Goal: Task Accomplishment & Management: Use online tool/utility

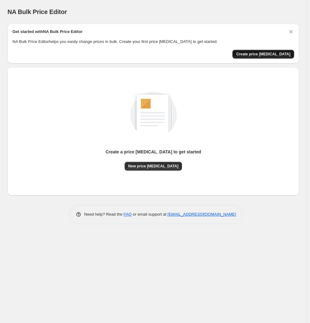
click at [263, 58] on button "Create price [MEDICAL_DATA]" at bounding box center [263, 54] width 62 height 9
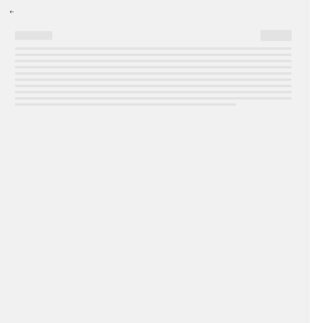
select select "percentage"
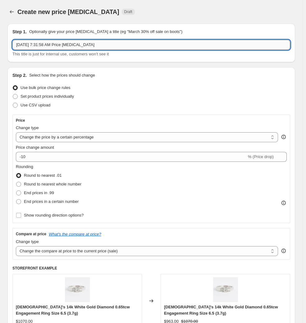
click at [69, 46] on input "[DATE] 7:31:58 AM Price [MEDICAL_DATA]" at bounding box center [151, 45] width 278 height 10
click at [94, 43] on input "[DATE] 7:31:58 AM Price [MEDICAL_DATA]" at bounding box center [151, 45] width 278 height 10
drag, startPoint x: 94, startPoint y: 43, endPoint x: 29, endPoint y: 48, distance: 65.5
click at [29, 48] on input "[DATE] 7:31:58 AM Price [MEDICAL_DATA]" at bounding box center [151, 45] width 278 height 10
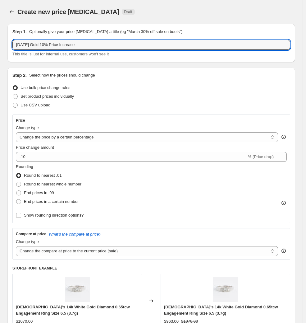
type input "[DATE] Gold 10% Price Increase"
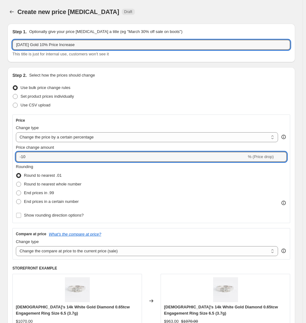
click at [0, 158] on html "Home Settings Plans Skip to content Create new price [MEDICAL_DATA]. This page …" at bounding box center [153, 161] width 306 height 323
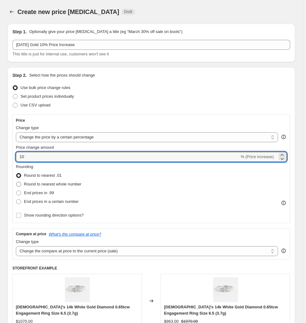
type input "10"
click at [74, 186] on span "Round to nearest whole number" at bounding box center [53, 184] width 58 height 5
click at [16, 182] on input "Round to nearest whole number" at bounding box center [16, 182] width 0 height 0
radio input "true"
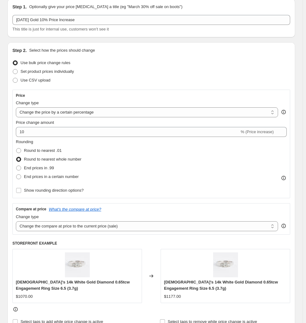
scroll to position [31, 0]
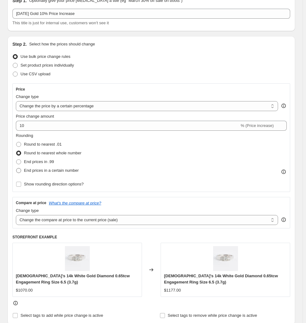
click at [65, 170] on span "End prices in a certain number" at bounding box center [51, 170] width 55 height 5
click at [16, 168] on input "End prices in a certain number" at bounding box center [16, 168] width 0 height 0
radio input "true"
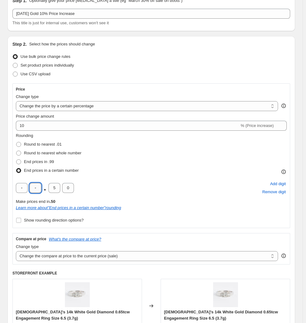
drag, startPoint x: 39, startPoint y: 189, endPoint x: 31, endPoint y: 189, distance: 7.8
click at [33, 189] on input "text" at bounding box center [36, 188] width 12 height 10
type input "0"
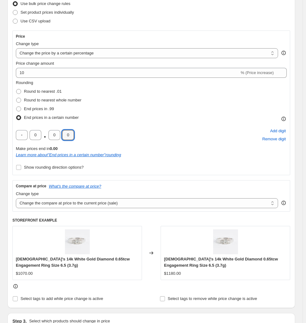
scroll to position [93, 0]
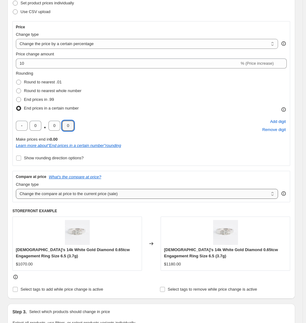
click at [194, 194] on select "Change the compare at price to the current price (sale) Change the compare at p…" at bounding box center [147, 194] width 263 height 10
select select "no_change"
click at [16, 189] on select "Change the compare at price to the current price (sale) Change the compare at p…" at bounding box center [147, 194] width 263 height 10
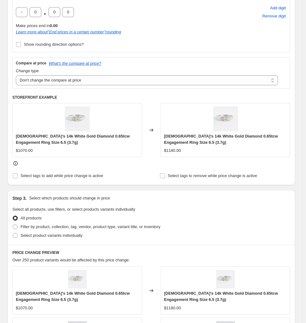
scroll to position [218, 0]
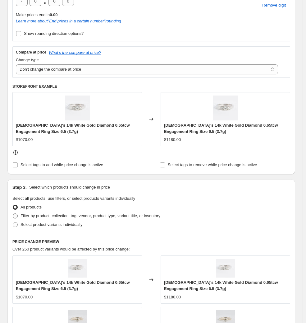
click at [15, 216] on span at bounding box center [15, 215] width 5 height 5
click at [13, 214] on input "Filter by product, collection, tag, vendor, product type, variant title, or inv…" at bounding box center [13, 213] width 0 height 0
radio input "true"
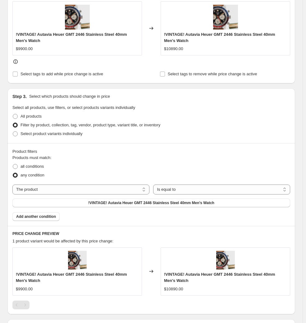
scroll to position [311, 0]
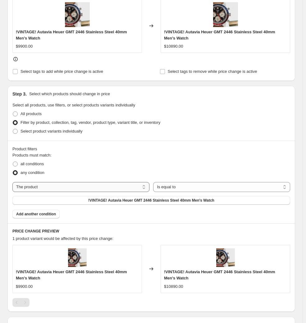
click at [111, 185] on select "The product The product's collection The product's tag The product's vendor The…" at bounding box center [80, 187] width 137 height 10
select select "collection"
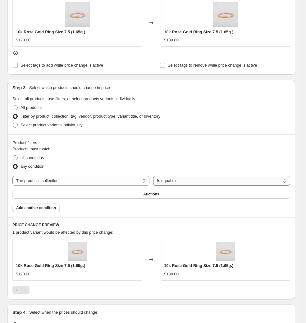
click at [179, 181] on select "Is equal to Is not equal to" at bounding box center [221, 181] width 137 height 10
click at [182, 157] on div "all conditions" at bounding box center [151, 157] width 278 height 9
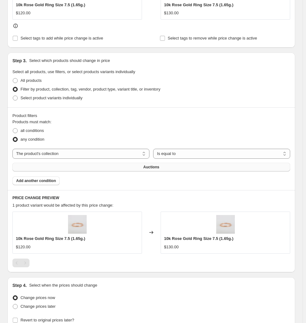
scroll to position [373, 0]
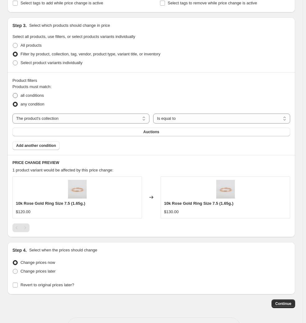
click at [40, 96] on span "all conditions" at bounding box center [32, 95] width 23 height 5
click at [13, 93] on input "all conditions" at bounding box center [13, 93] width 0 height 0
radio input "true"
click at [180, 133] on button "Auctions" at bounding box center [151, 132] width 278 height 9
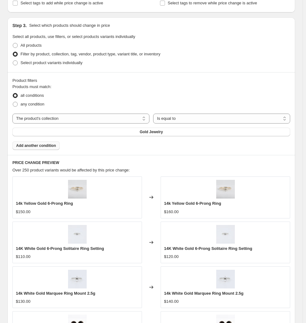
click at [48, 143] on button "Add another condition" at bounding box center [35, 145] width 47 height 9
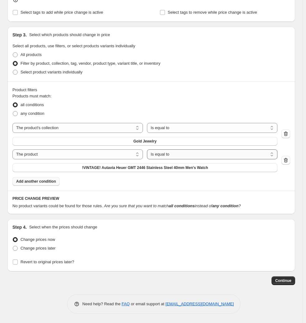
scroll to position [371, 0]
click at [142, 153] on select "The product The product's collection The product's tag The product's vendor The…" at bounding box center [77, 154] width 131 height 10
select select "product_status"
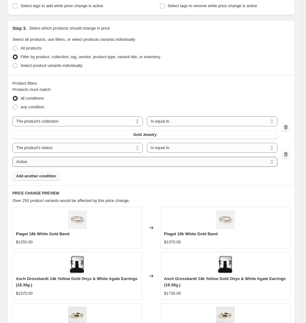
click at [182, 165] on select "Active Draft Archived" at bounding box center [144, 162] width 265 height 10
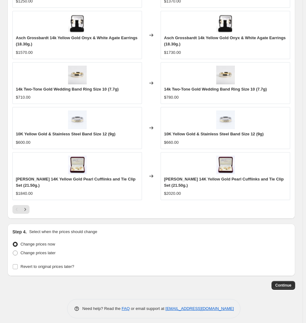
scroll to position [616, 0]
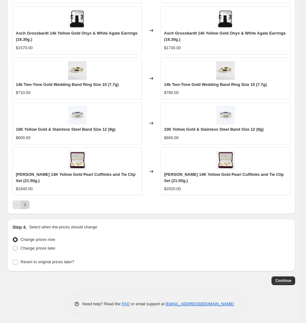
click at [22, 208] on icon "Next" at bounding box center [25, 205] width 6 height 6
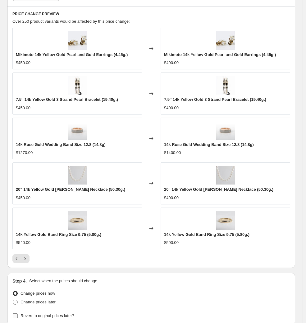
scroll to position [542, 0]
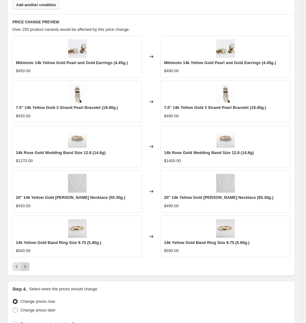
click at [26, 267] on icon "Next" at bounding box center [25, 267] width 6 height 6
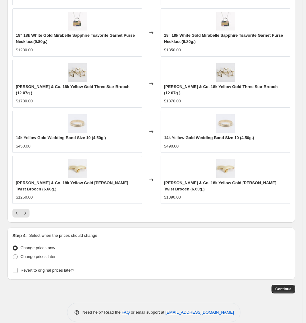
scroll to position [629, 0]
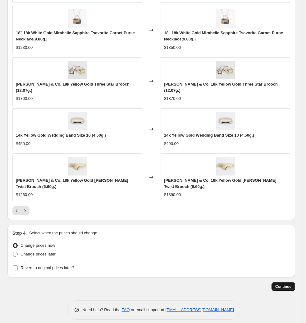
click at [285, 284] on span "Continue" at bounding box center [284, 286] width 16 height 5
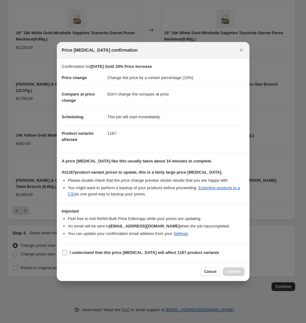
click at [156, 255] on b "I understand that this price change job will affect 1187 product variants" at bounding box center [145, 252] width 150 height 5
click at [67, 255] on input "I understand that this price change job will affect 1187 product variants" at bounding box center [64, 252] width 5 height 5
checkbox input "true"
drag, startPoint x: 228, startPoint y: 279, endPoint x: 228, endPoint y: 276, distance: 3.4
drag, startPoint x: 228, startPoint y: 276, endPoint x: 223, endPoint y: 273, distance: 5.9
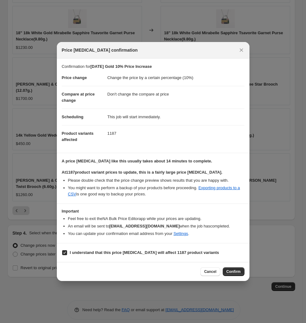
click at [223, 273] on button "Confirm" at bounding box center [234, 271] width 22 height 9
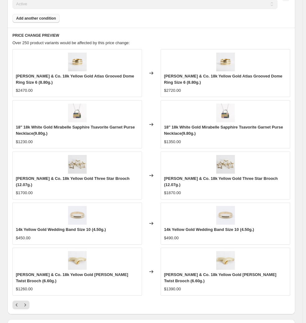
scroll to position [583, 0]
